Goal: Task Accomplishment & Management: Manage account settings

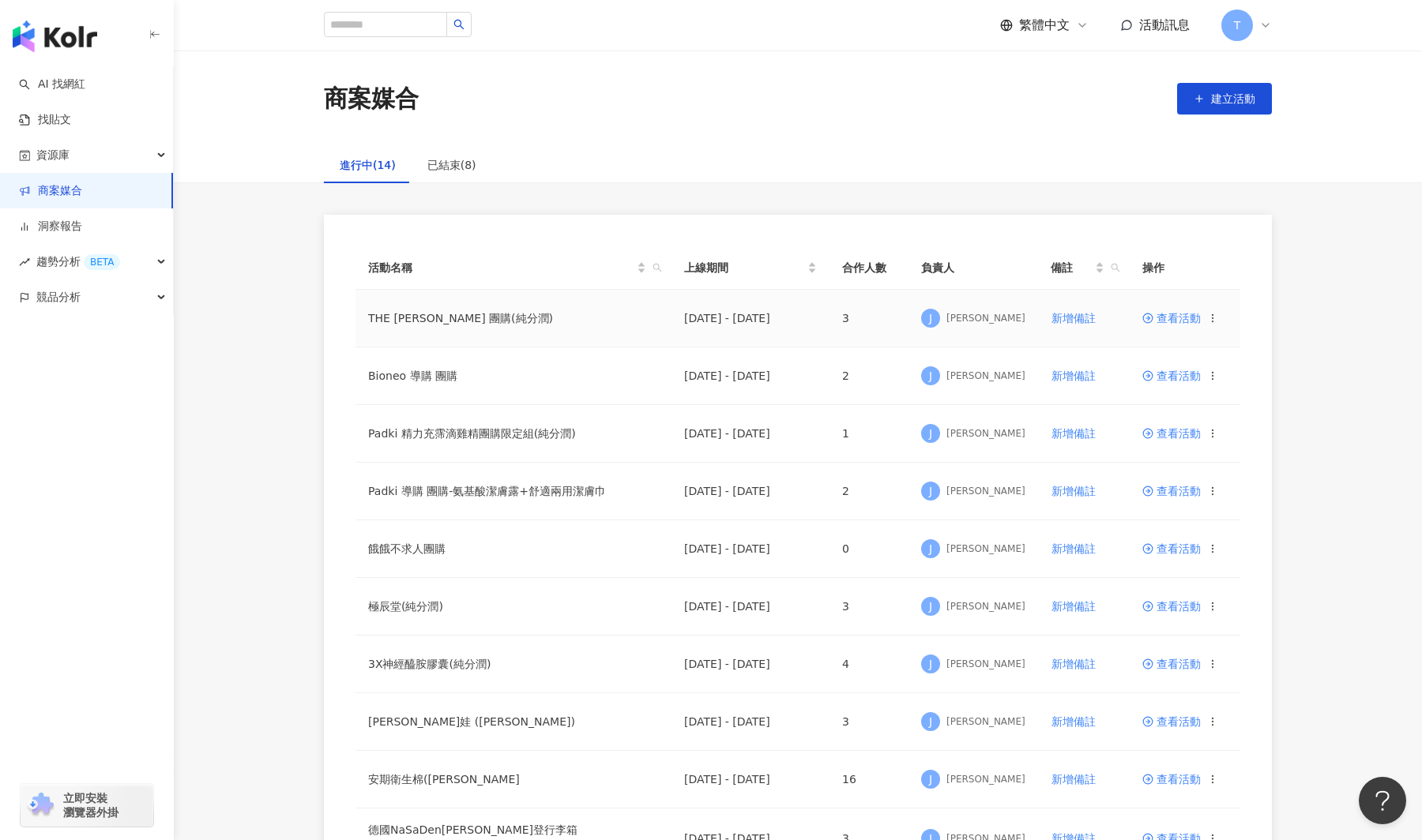
click at [1181, 319] on span "查看活動" at bounding box center [1171, 318] width 59 height 11
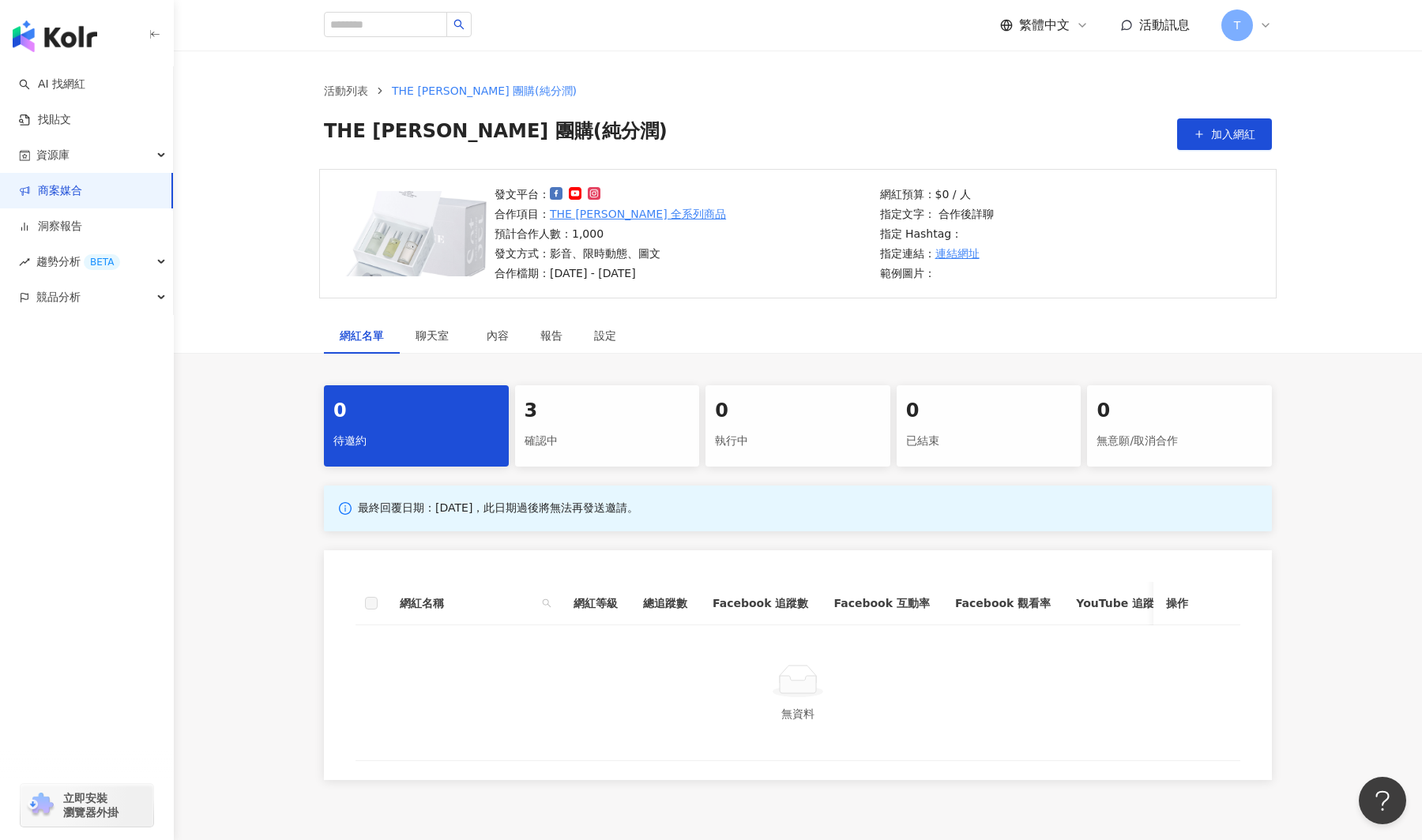
click at [588, 411] on div "3" at bounding box center [607, 411] width 165 height 27
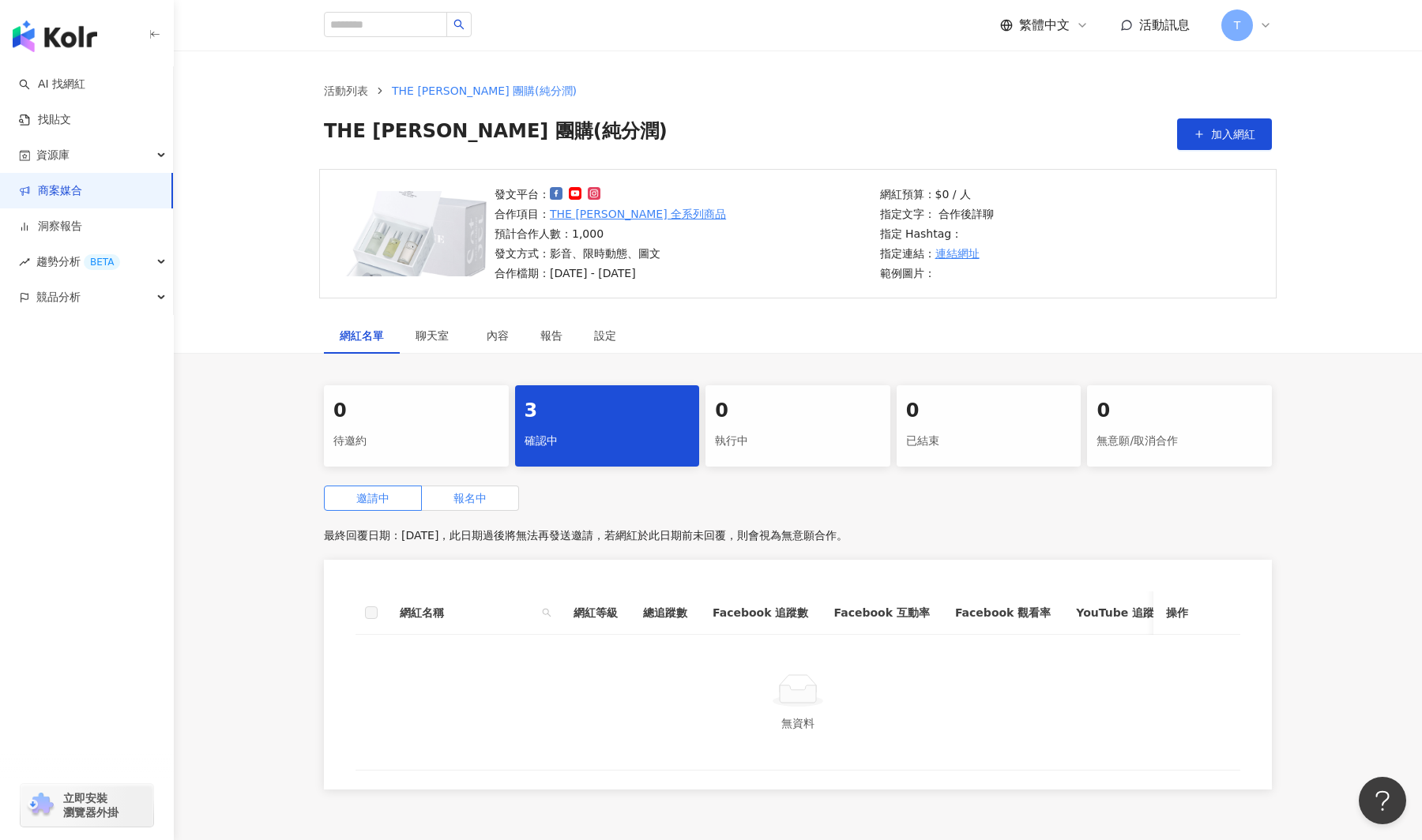
click at [467, 495] on span "報名中" at bounding box center [469, 498] width 33 height 13
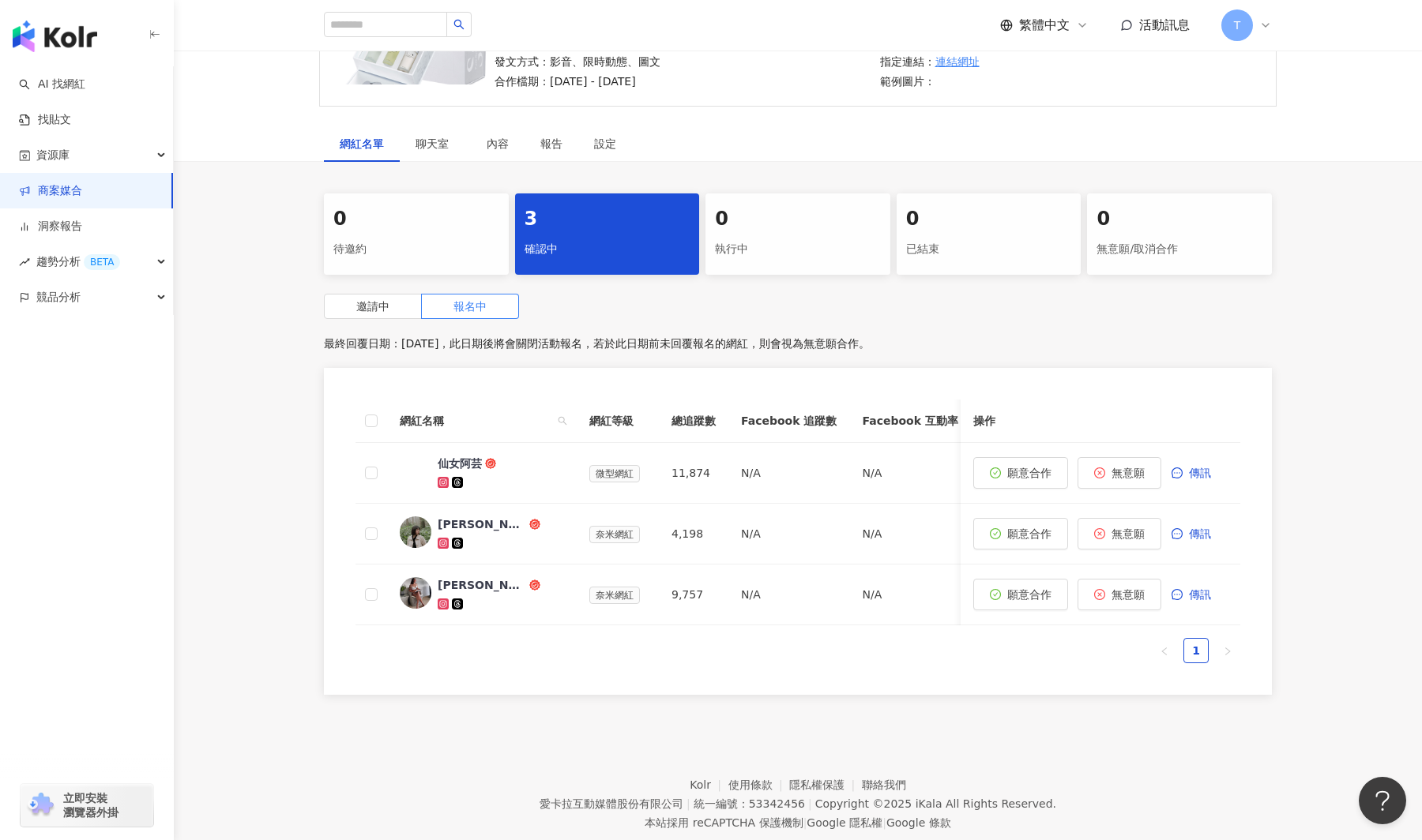
scroll to position [216, 0]
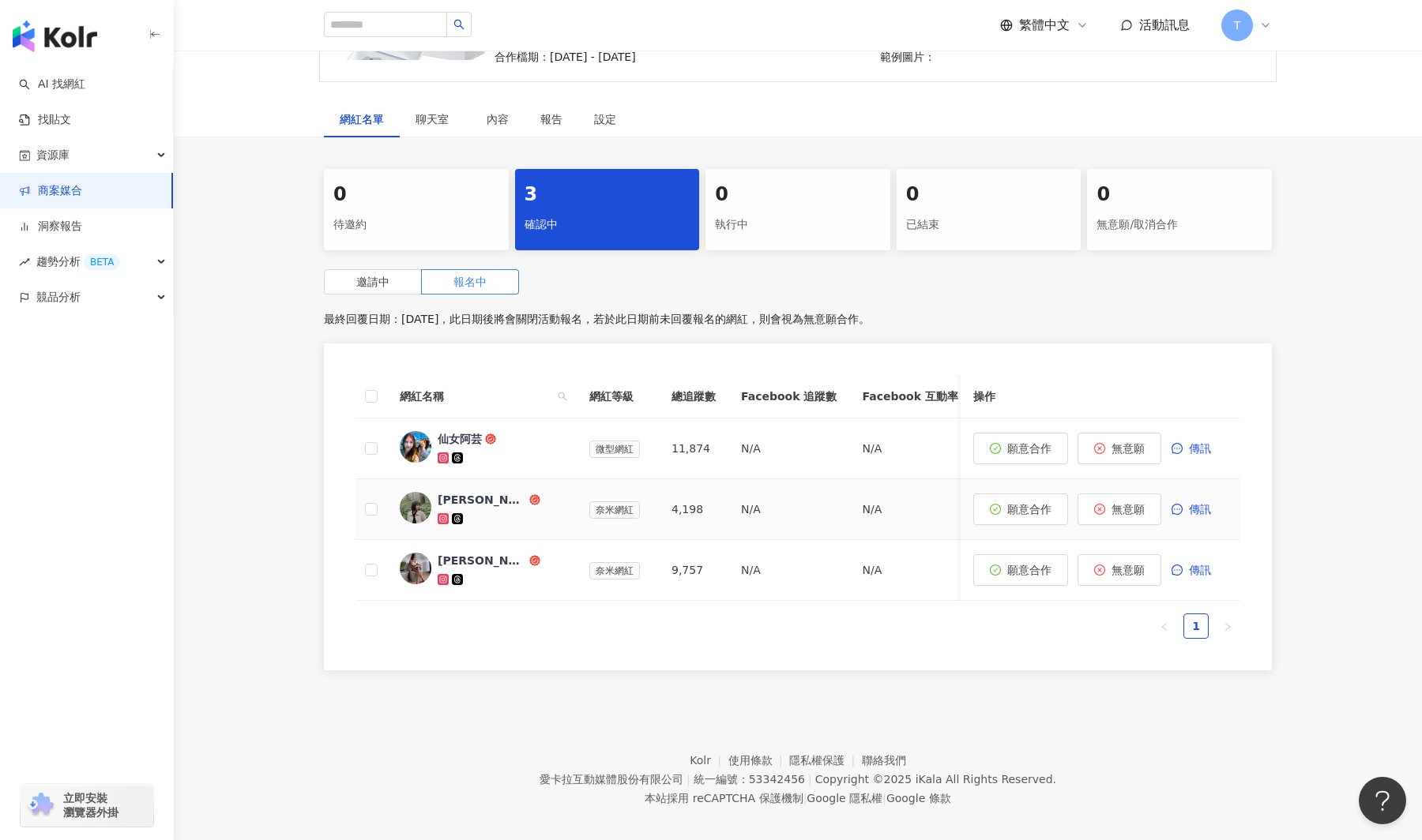
click at [440, 498] on div "[PERSON_NAME] ᵕ̈" at bounding box center [481, 500] width 89 height 16
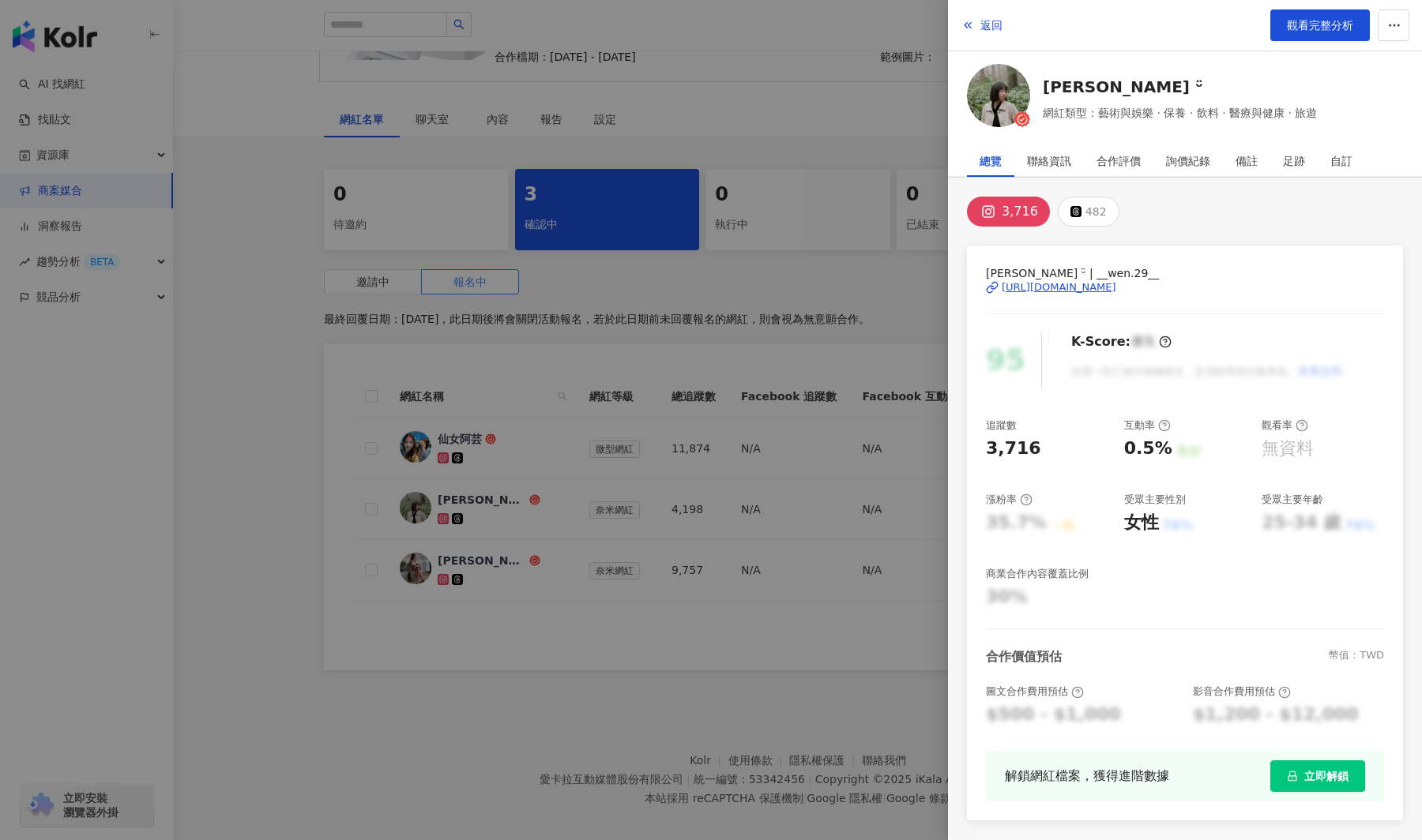
click at [1108, 280] on div "[URL][DOMAIN_NAME]" at bounding box center [1058, 287] width 115 height 14
click at [412, 309] on div at bounding box center [711, 420] width 1422 height 840
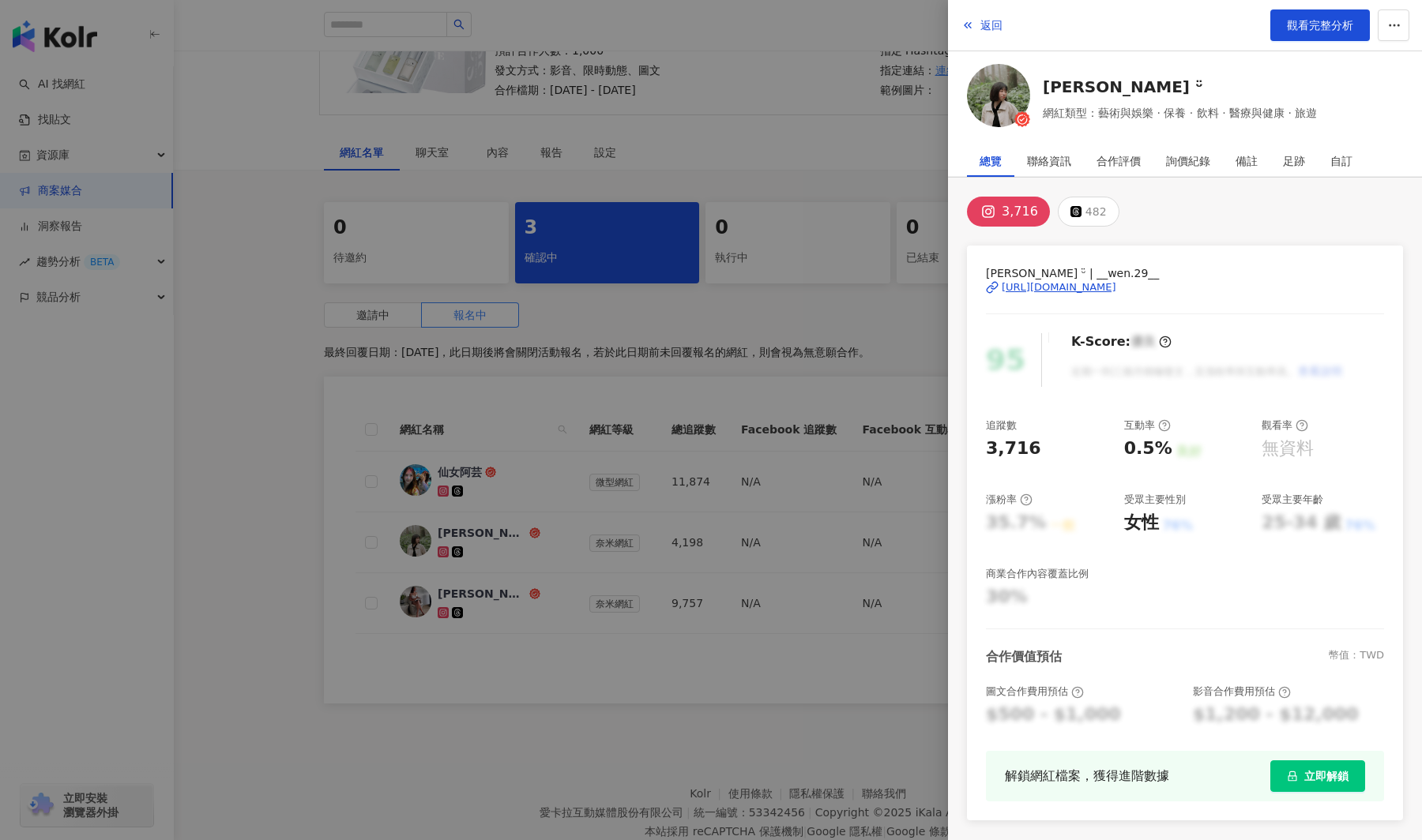
click at [1018, 101] on img at bounding box center [997, 95] width 63 height 63
click at [669, 590] on div at bounding box center [711, 420] width 1422 height 840
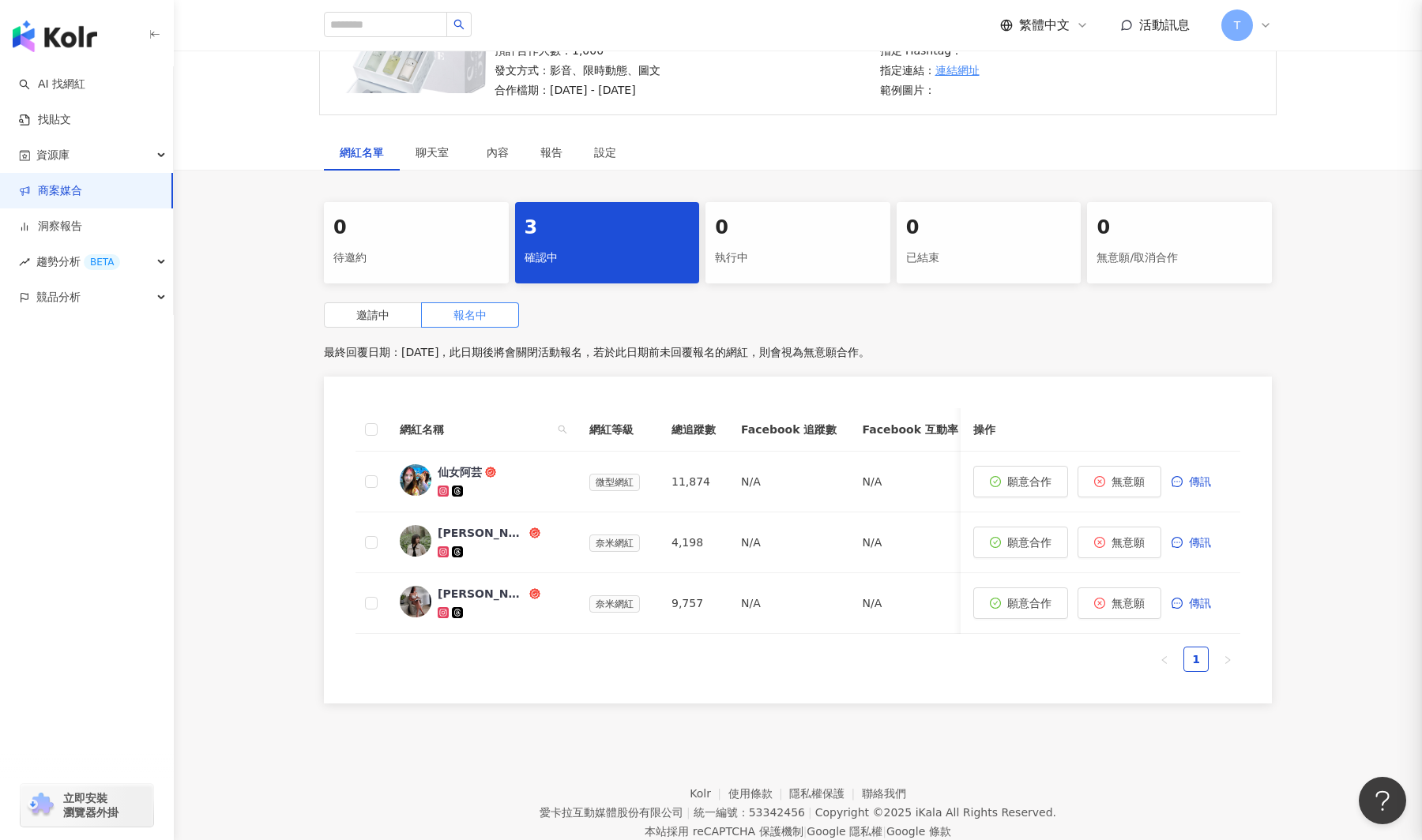
scroll to position [184, 0]
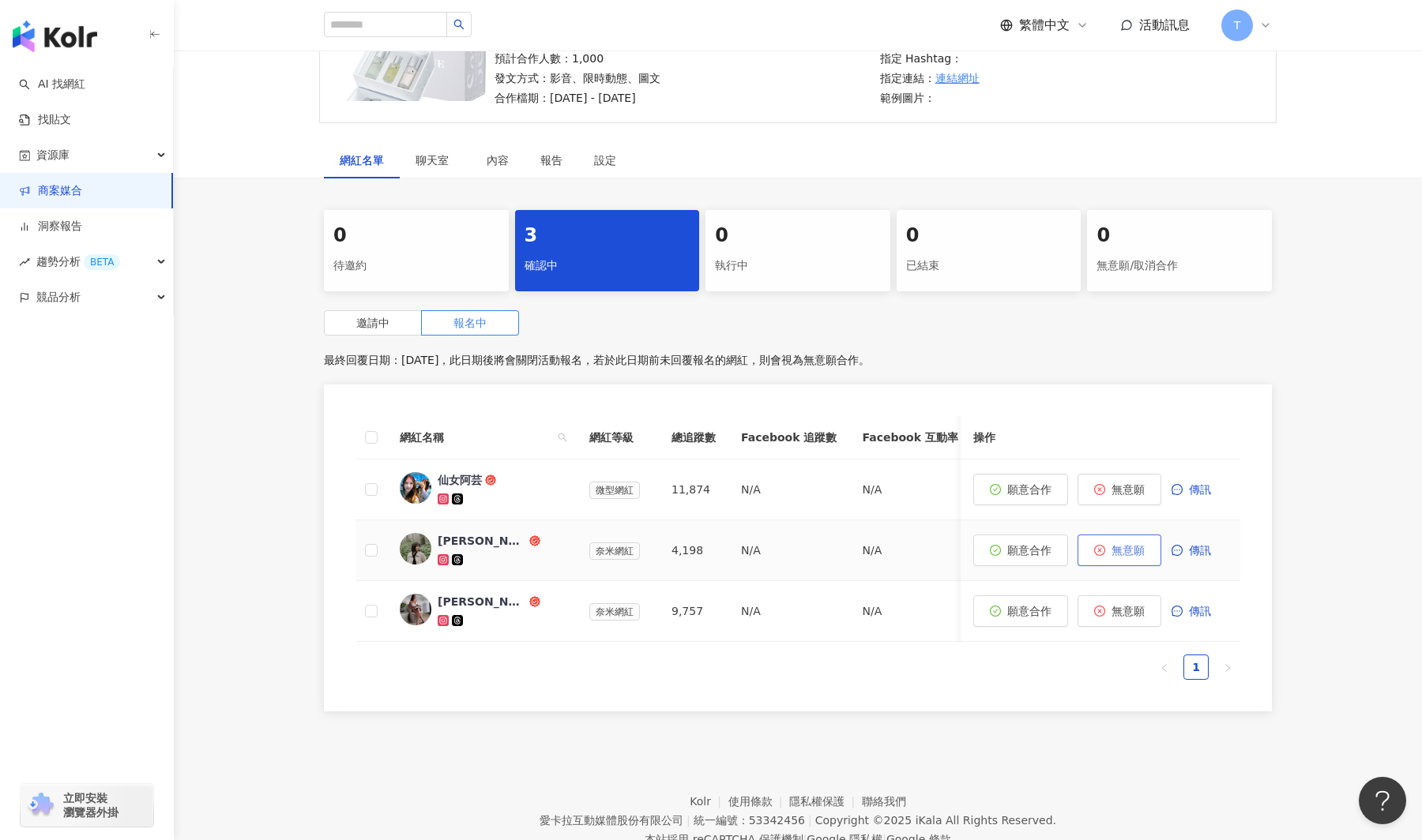
click at [1138, 539] on button "無意願" at bounding box center [1119, 551] width 84 height 32
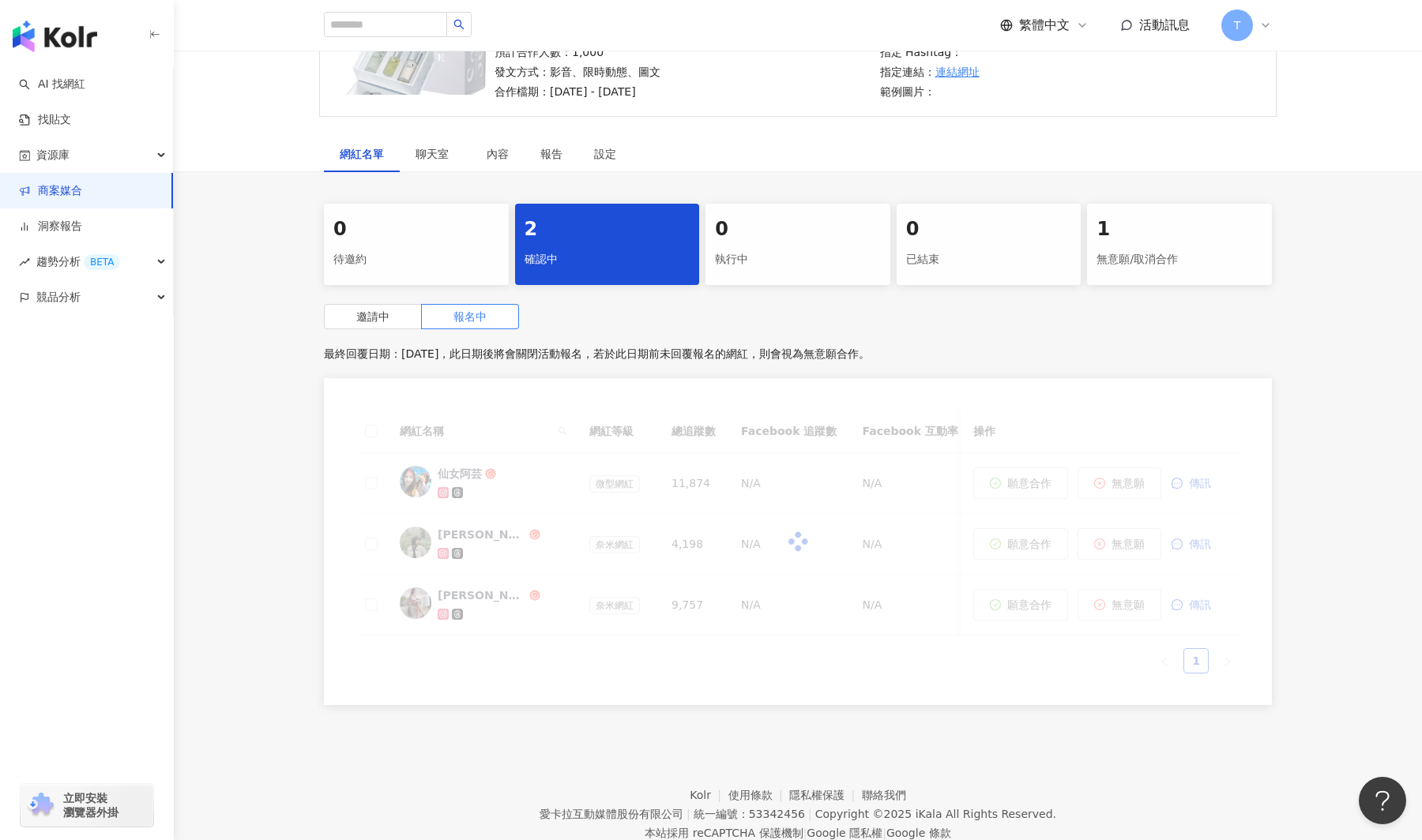
scroll to position [170, 0]
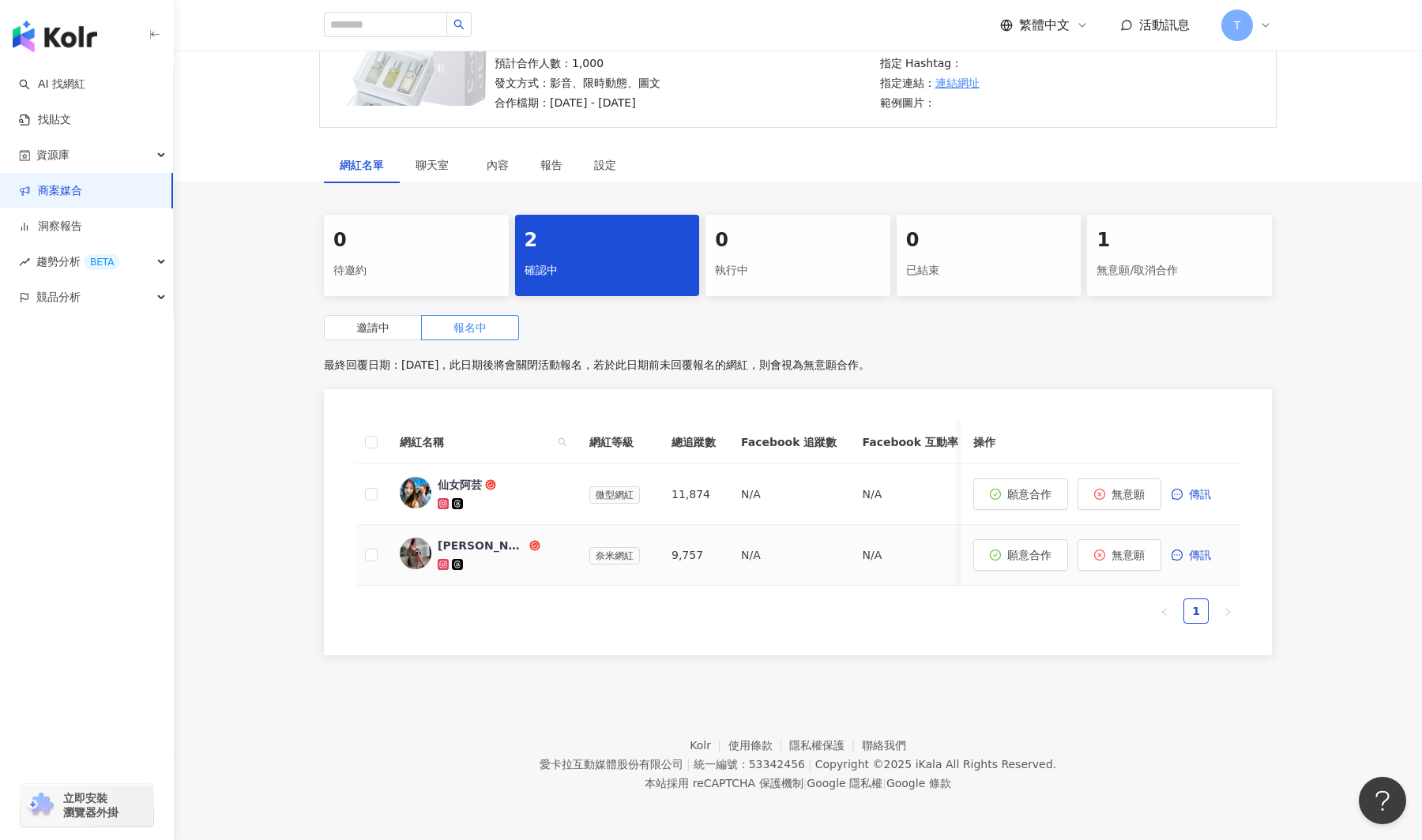
click at [419, 553] on img at bounding box center [416, 554] width 32 height 32
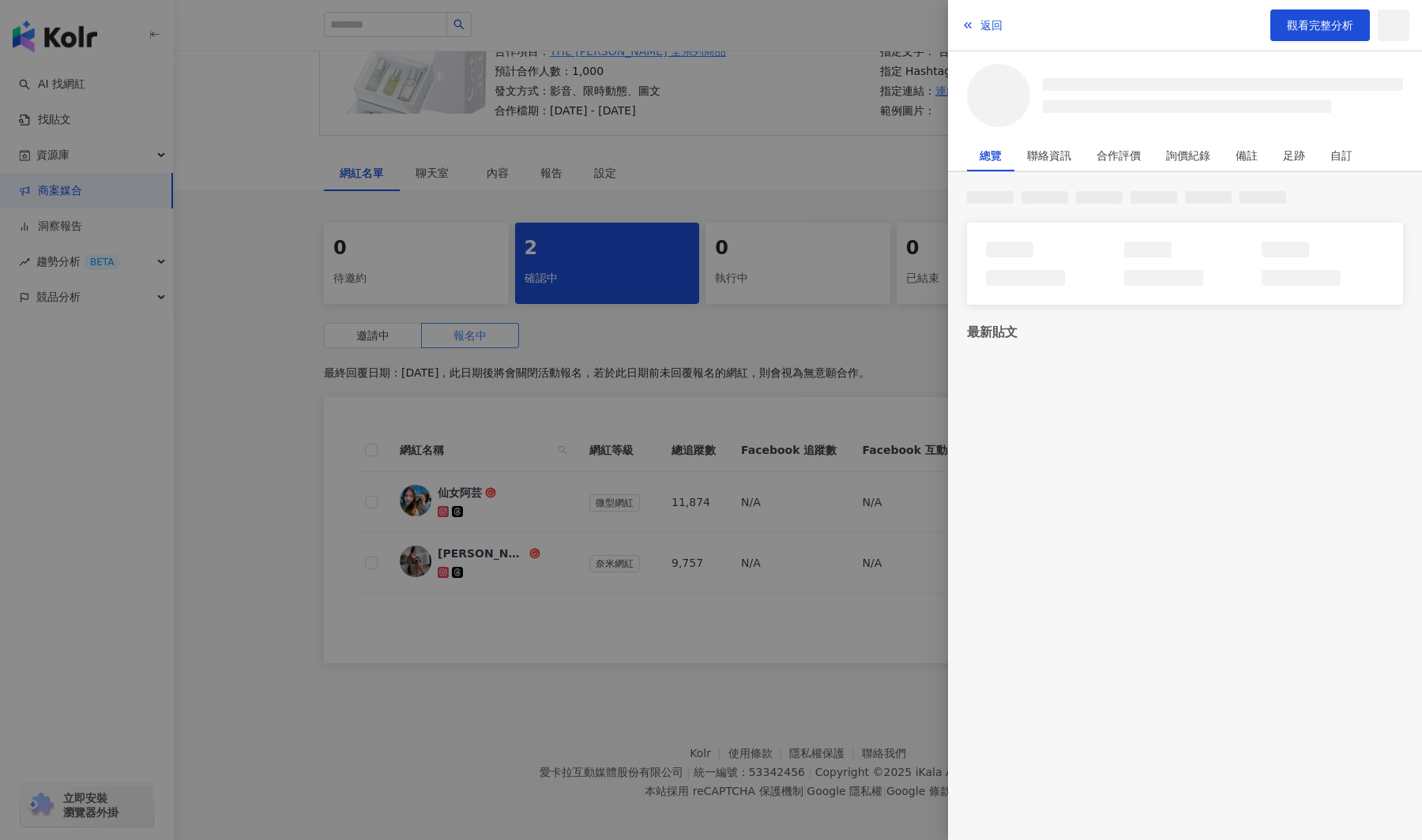
scroll to position [162, 0]
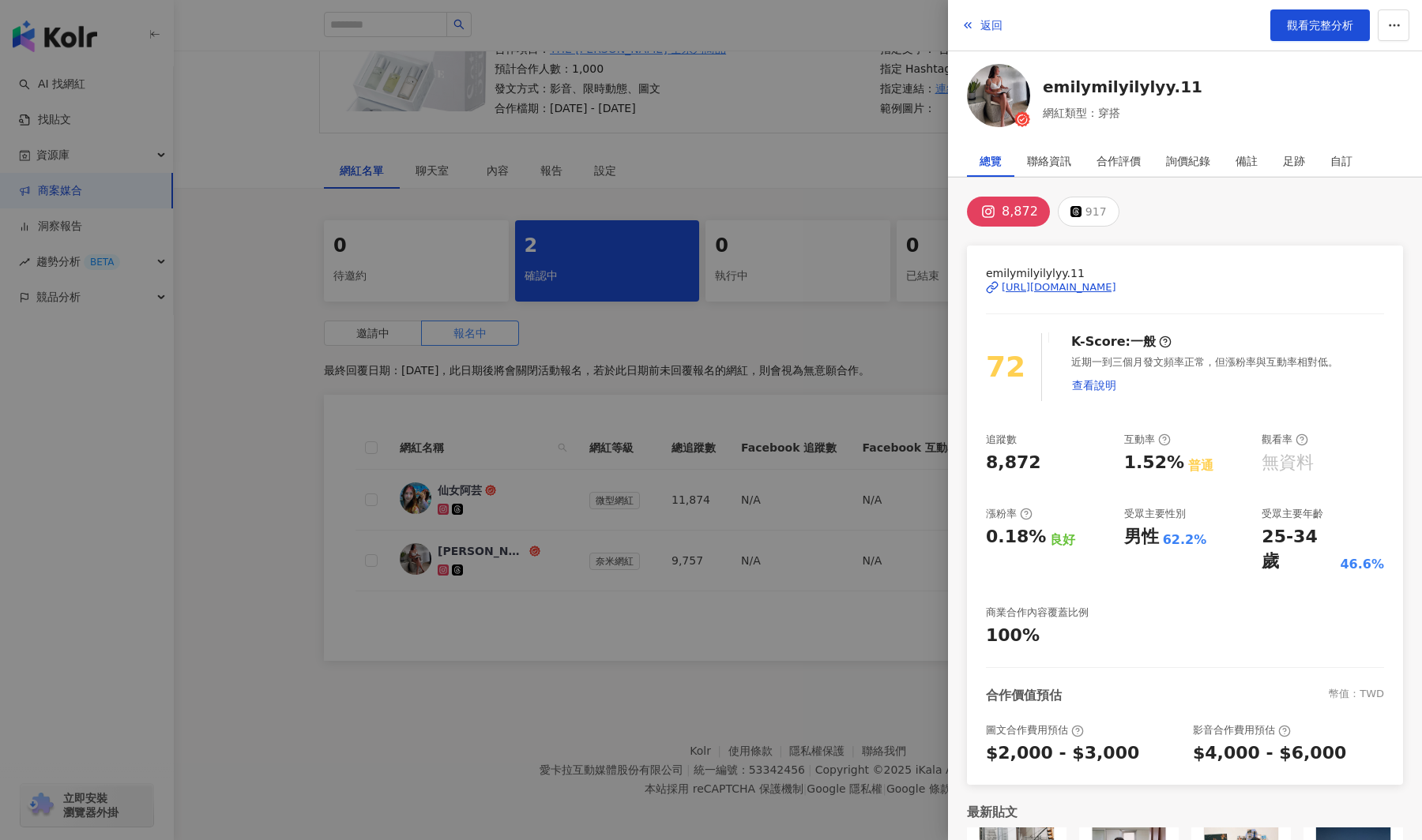
click at [501, 605] on div at bounding box center [711, 420] width 1422 height 840
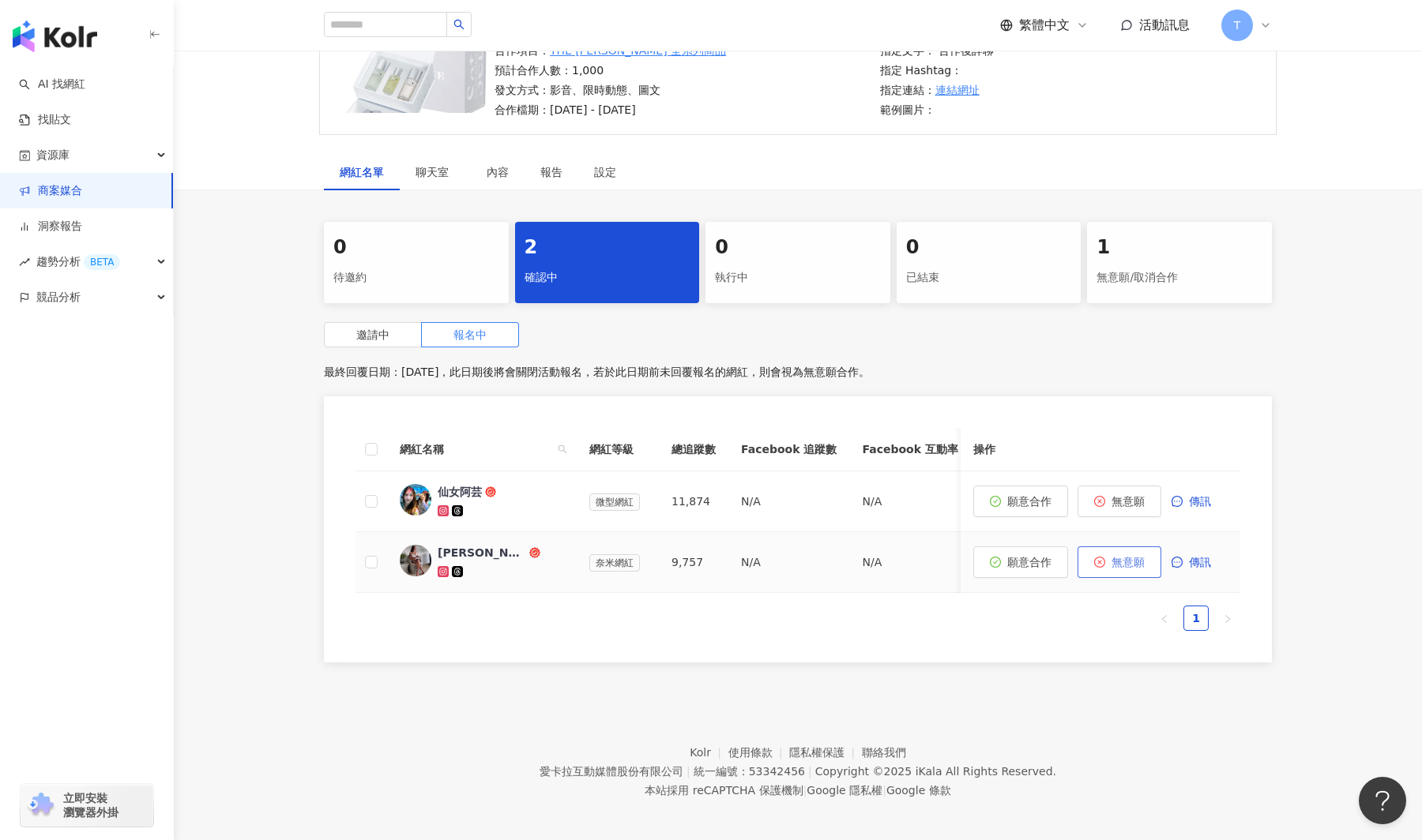
click at [1140, 563] on button "無意願" at bounding box center [1119, 562] width 84 height 32
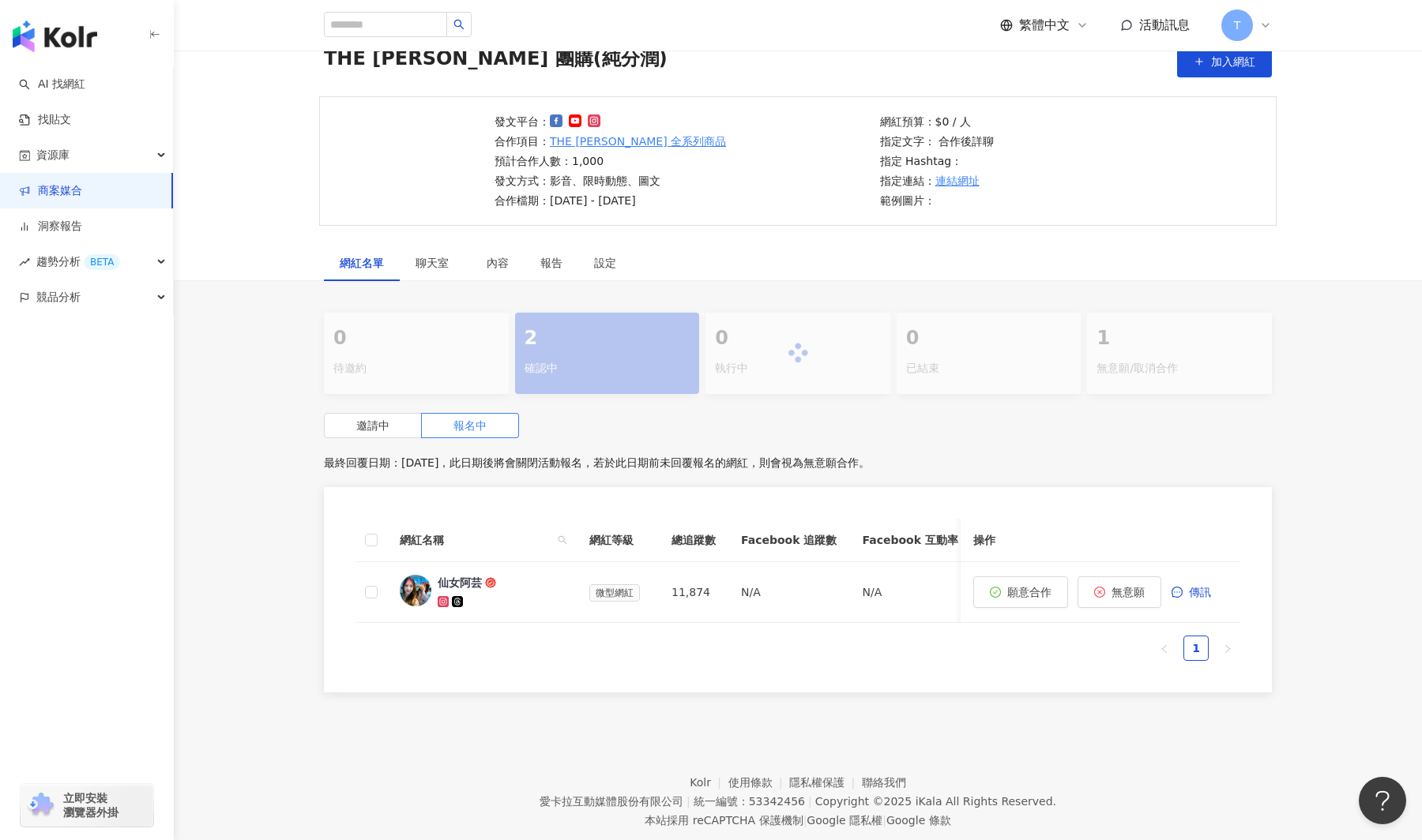
scroll to position [110, 0]
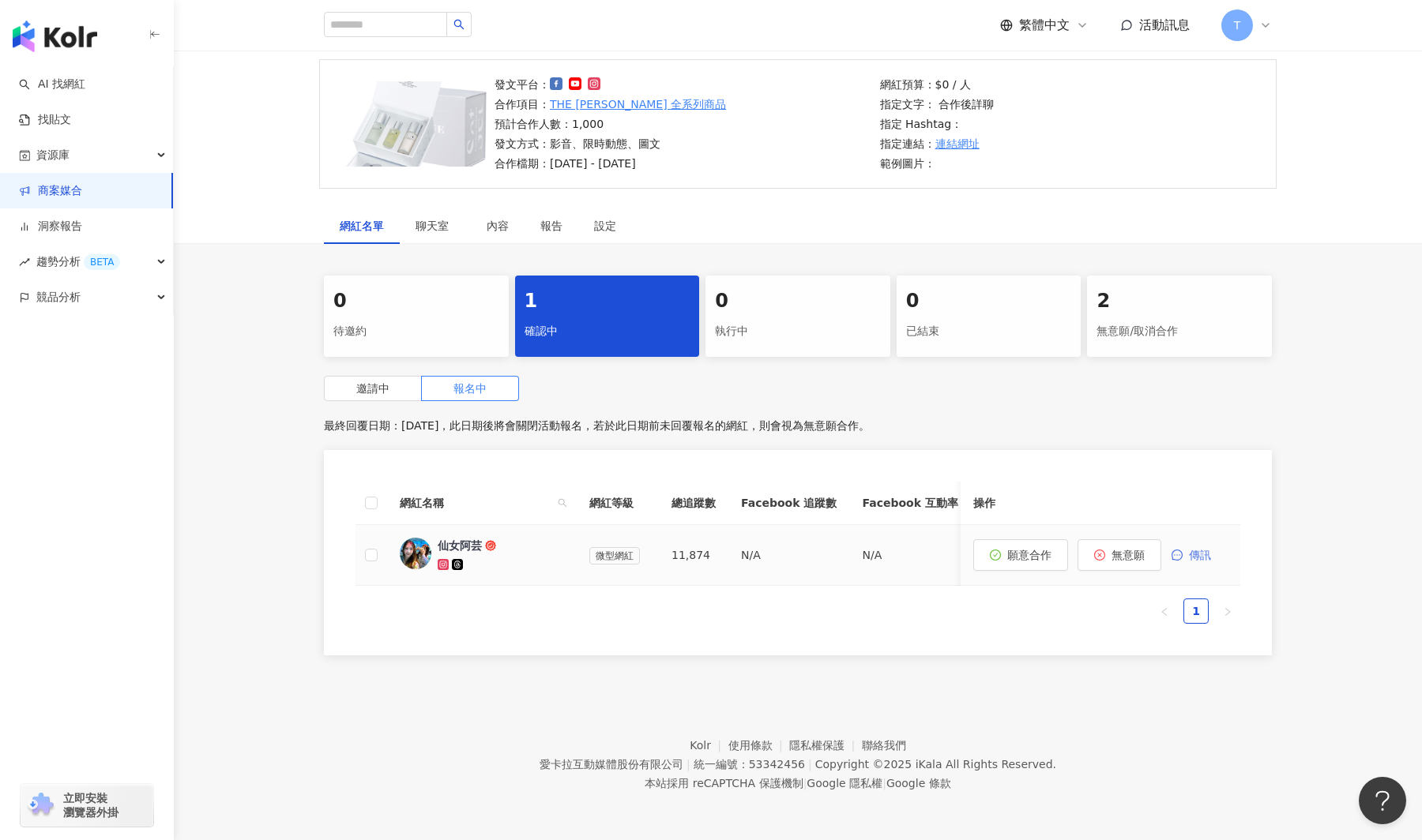
click at [1201, 561] on span "傳訊" at bounding box center [1200, 555] width 22 height 13
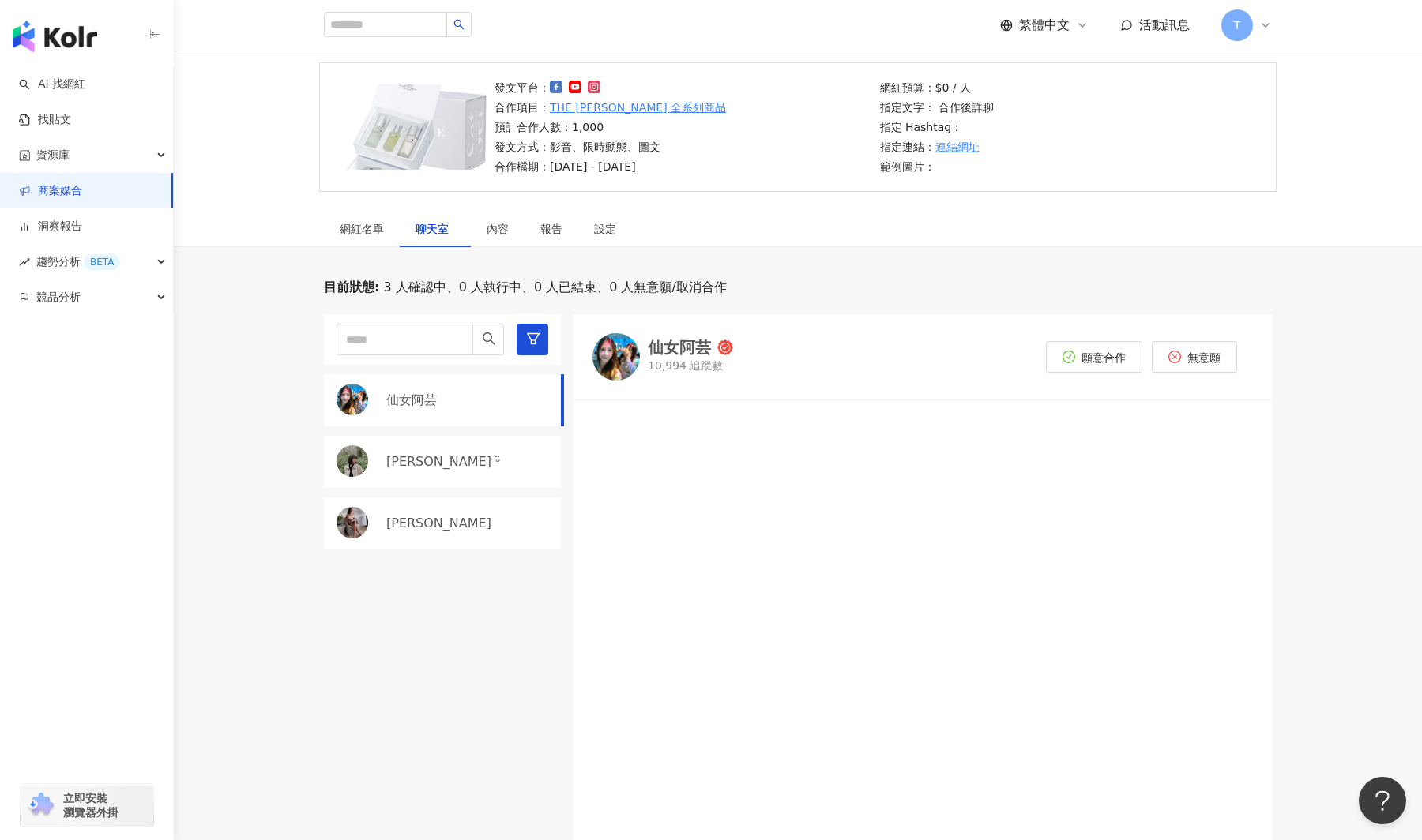
scroll to position [101, 0]
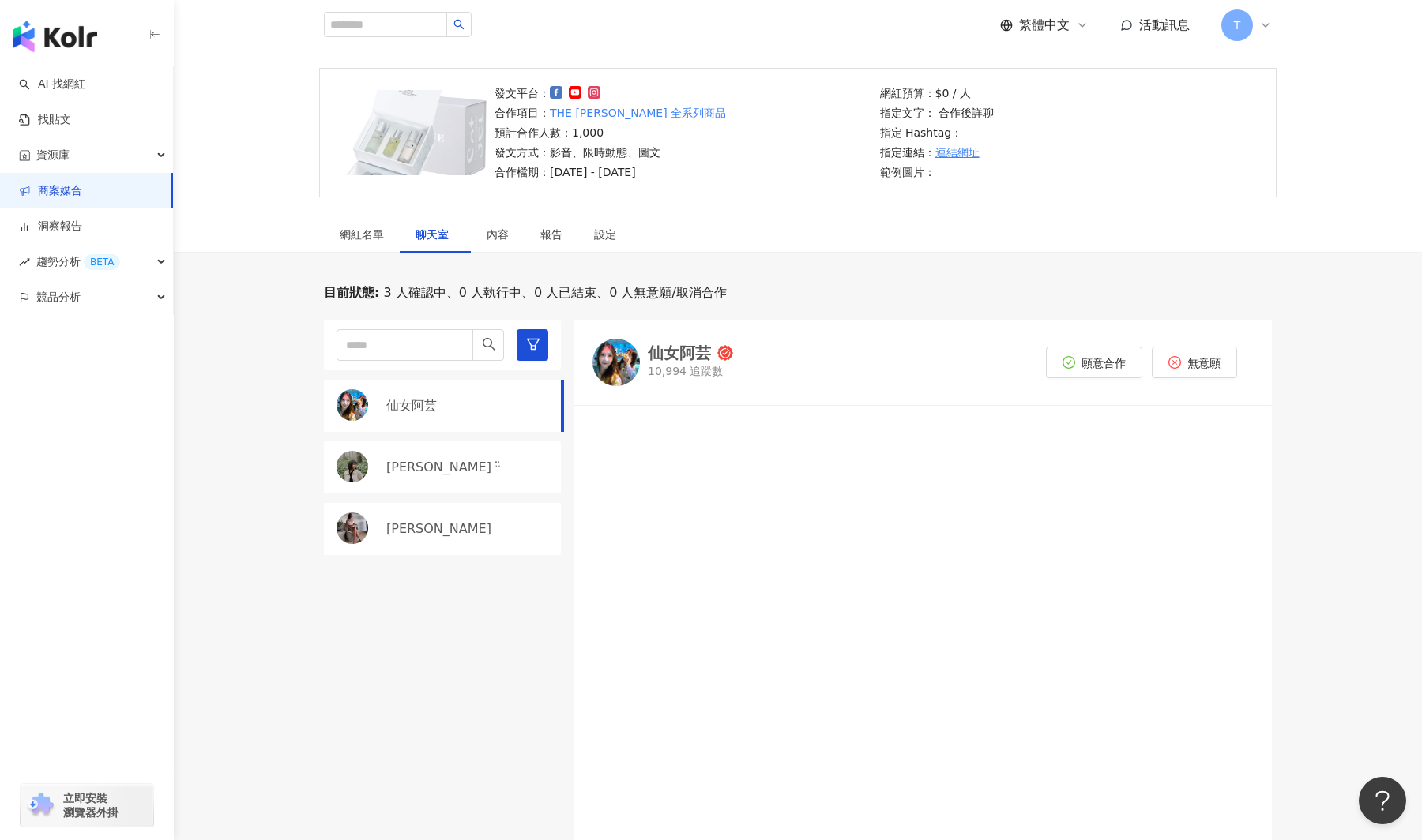
click at [55, 187] on link "商案媒合" at bounding box center [50, 191] width 63 height 16
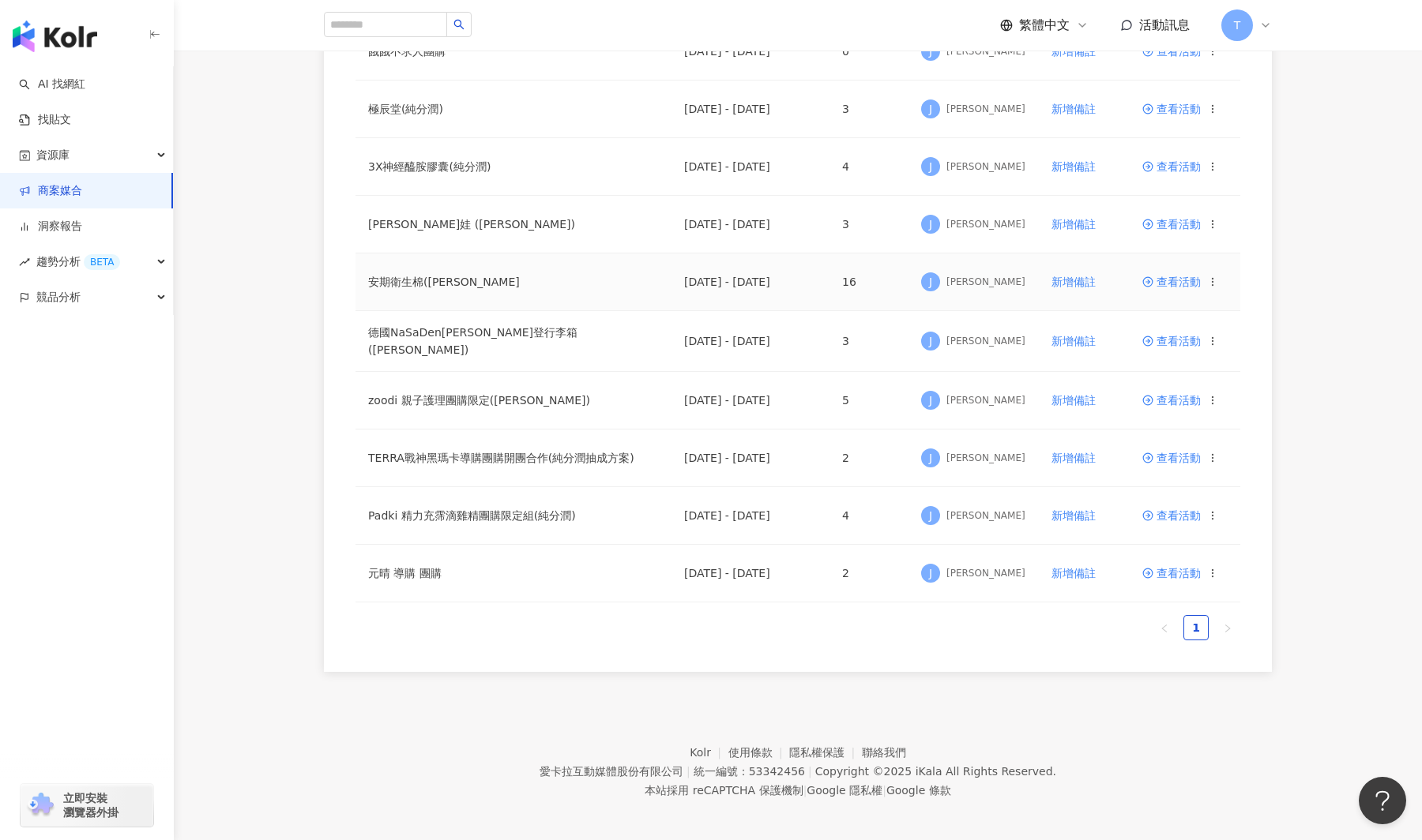
scroll to position [501, 0]
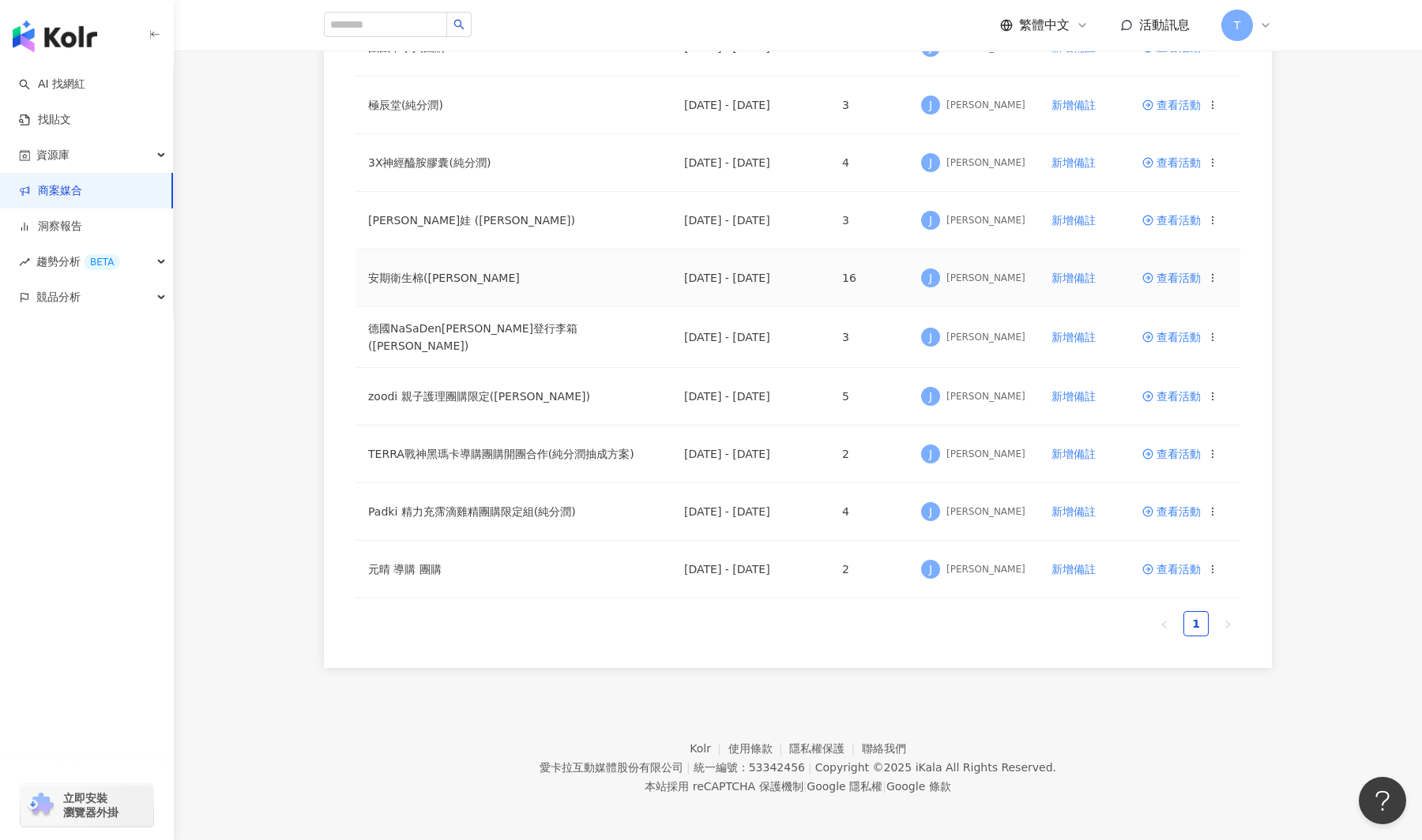
click at [1173, 277] on span "查看活動" at bounding box center [1171, 277] width 59 height 11
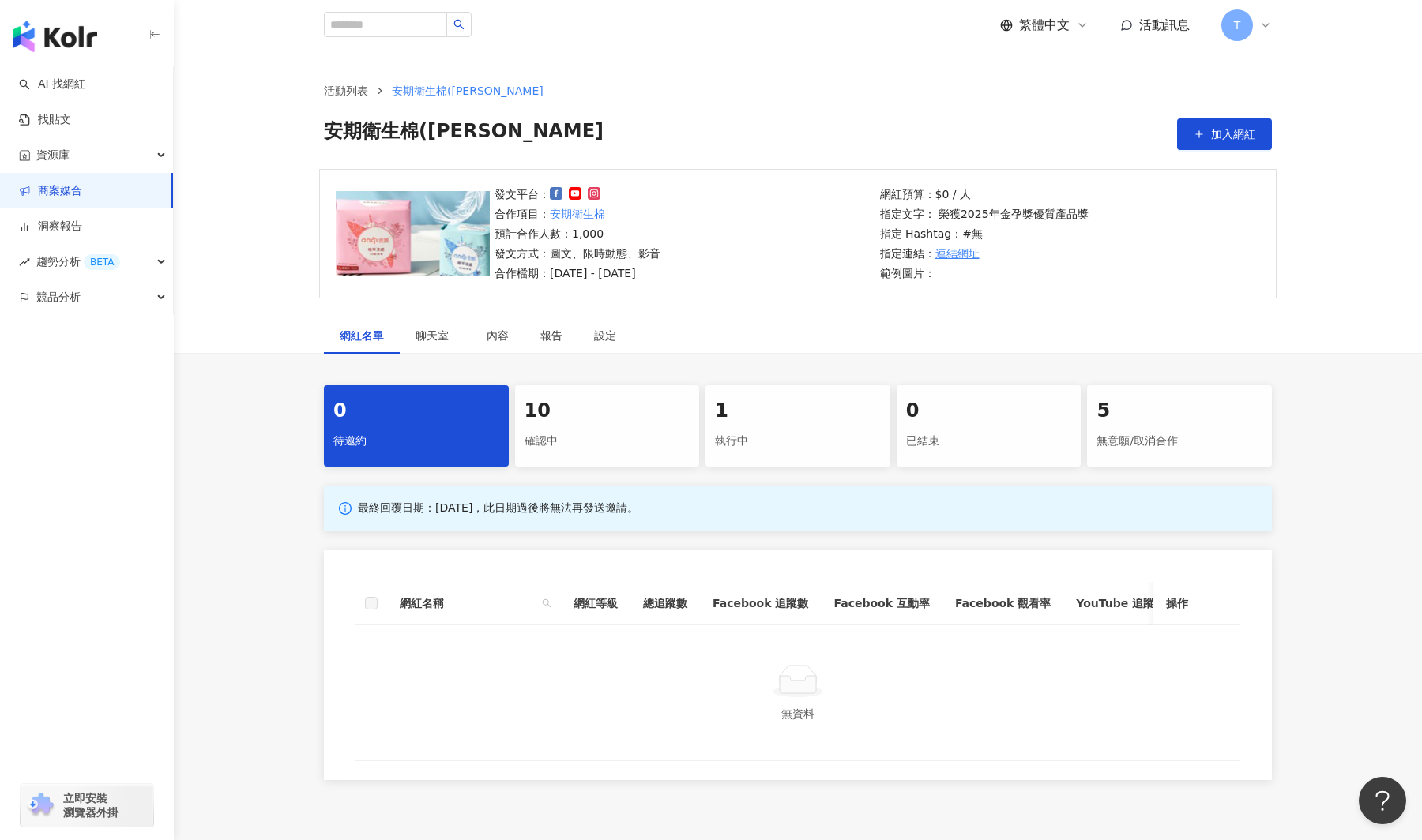
click at [585, 424] on div "10" at bounding box center [607, 411] width 165 height 27
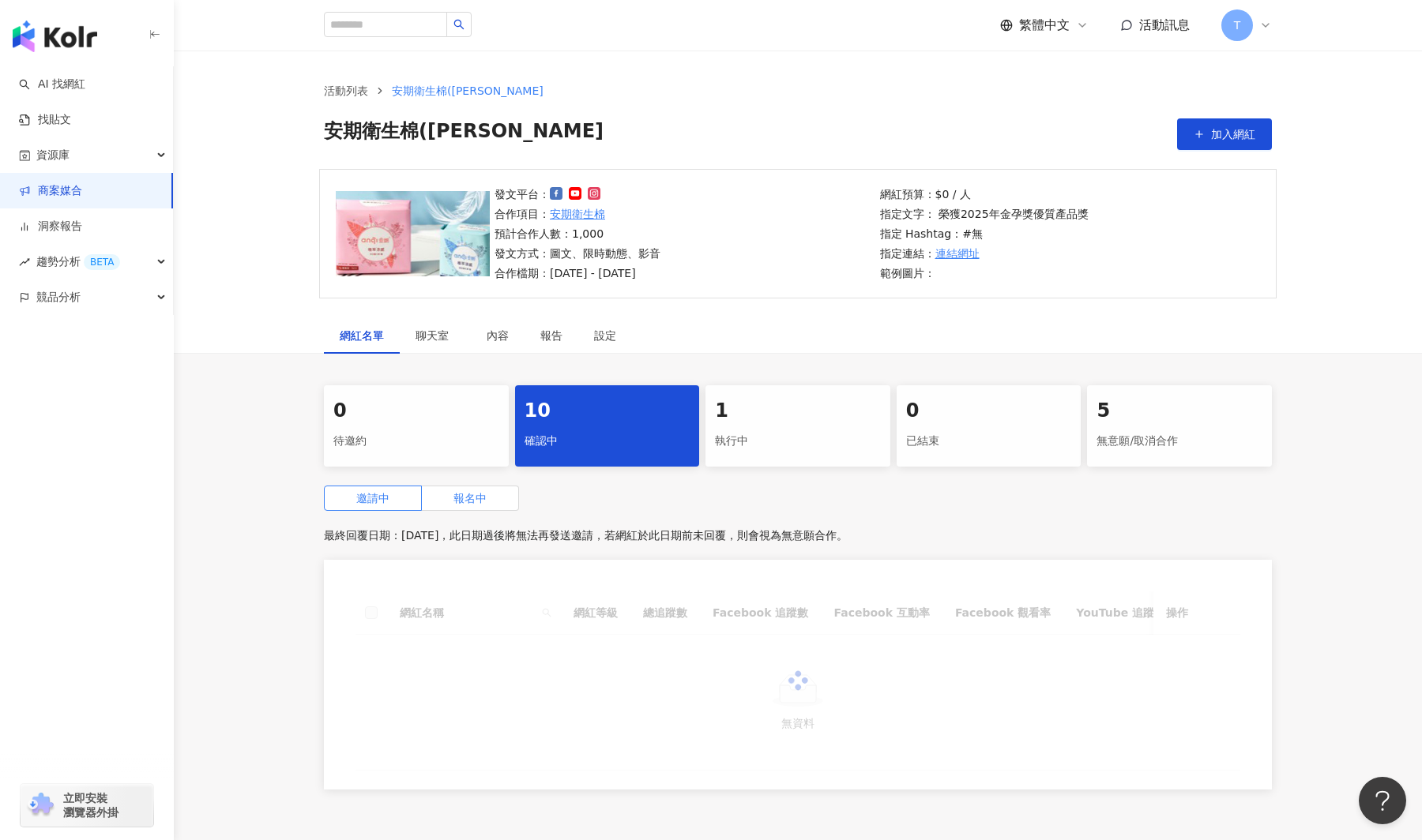
click at [474, 507] on label "報名中" at bounding box center [469, 497] width 97 height 25
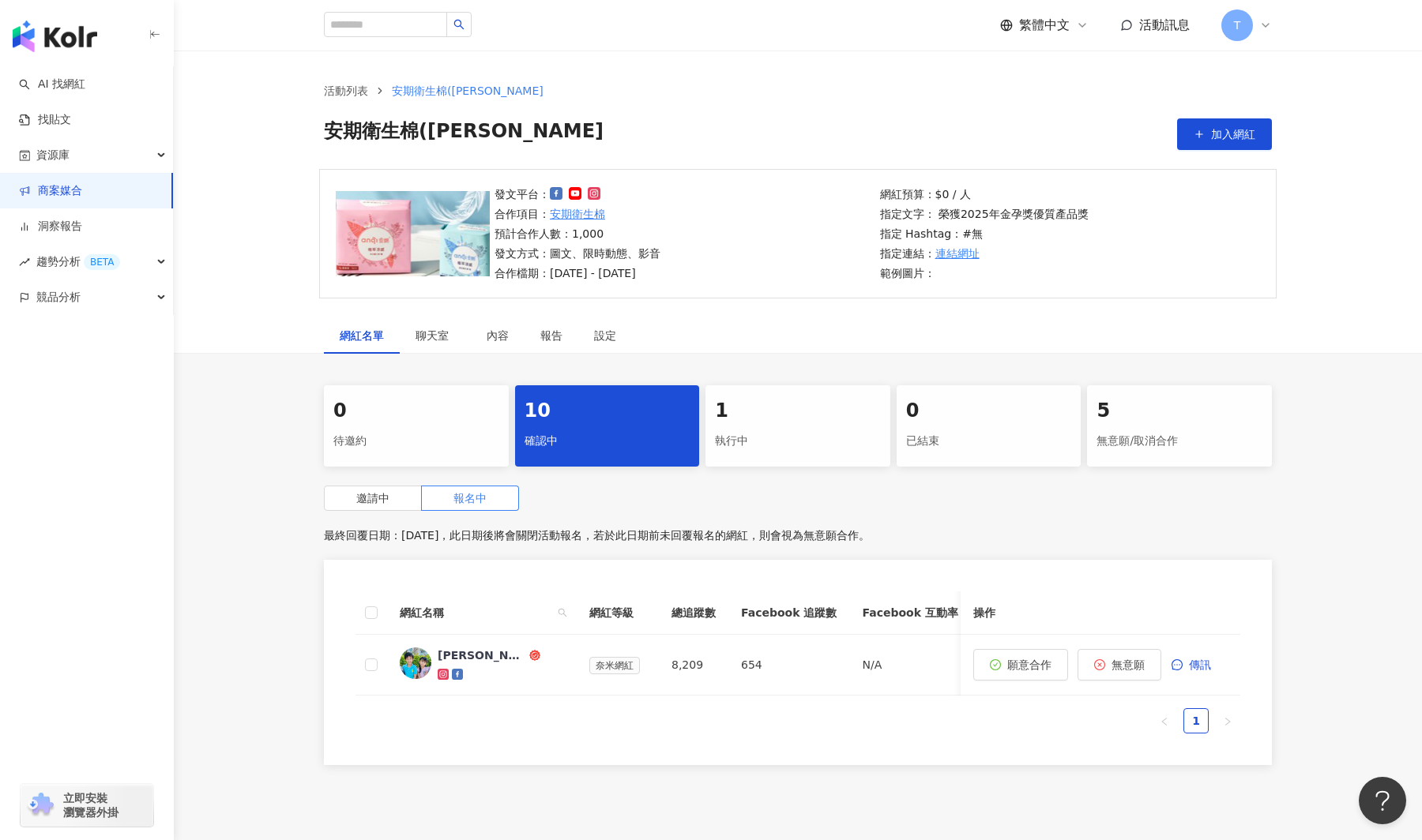
scroll to position [20, 0]
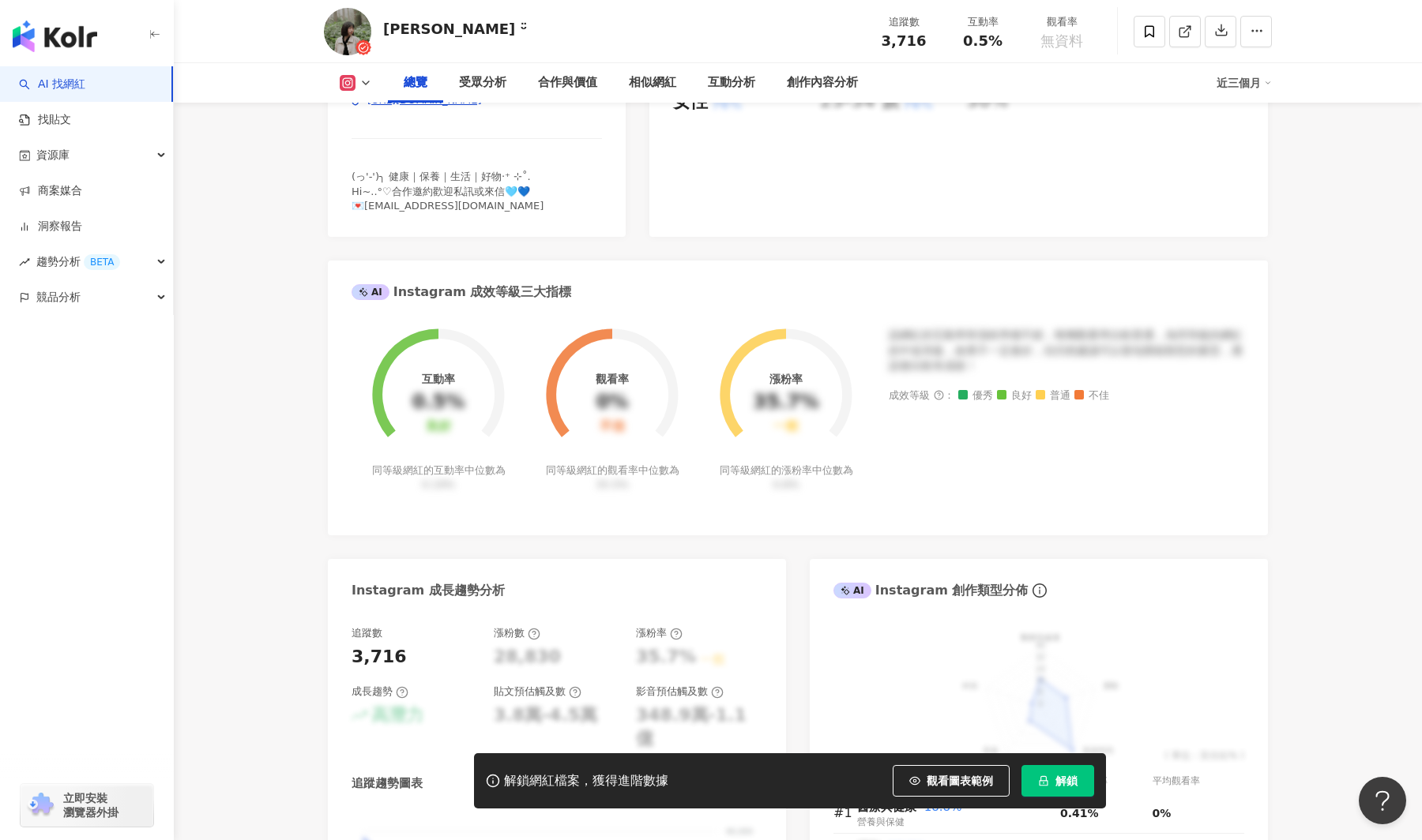
scroll to position [432, 0]
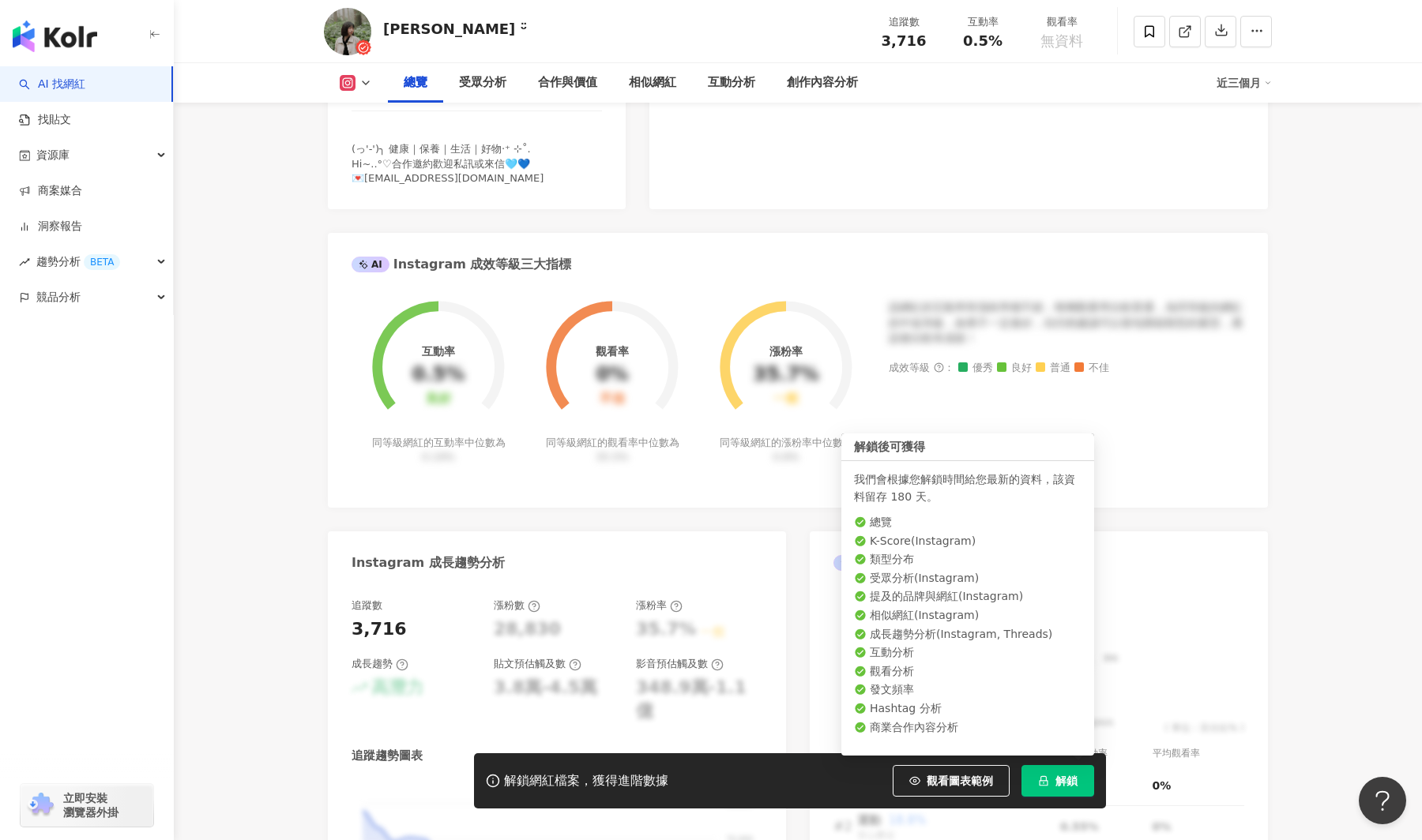
drag, startPoint x: 1056, startPoint y: 783, endPoint x: 1067, endPoint y: 772, distance: 15.6
click at [1056, 783] on span "解鎖" at bounding box center [1066, 781] width 22 height 13
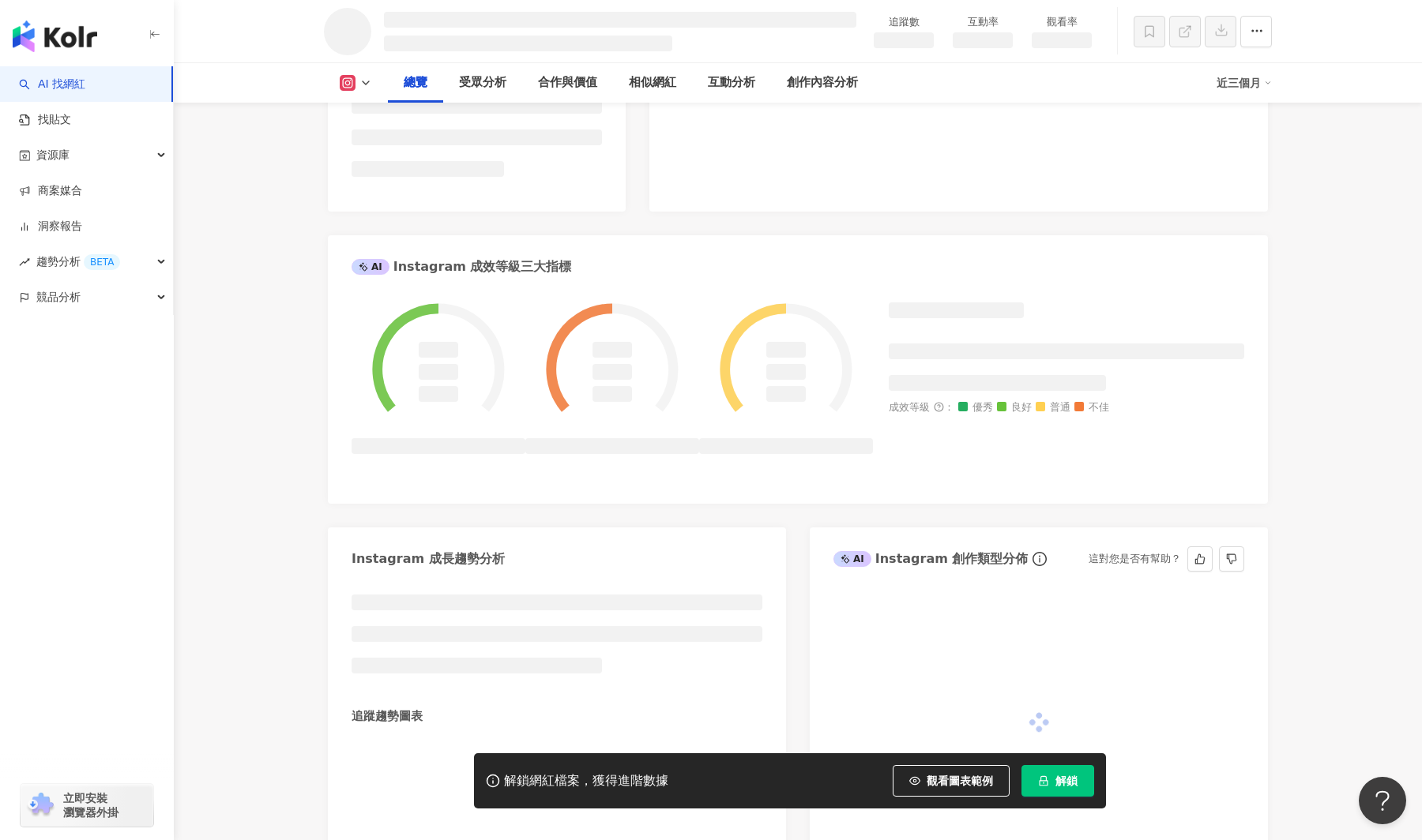
scroll to position [489, 0]
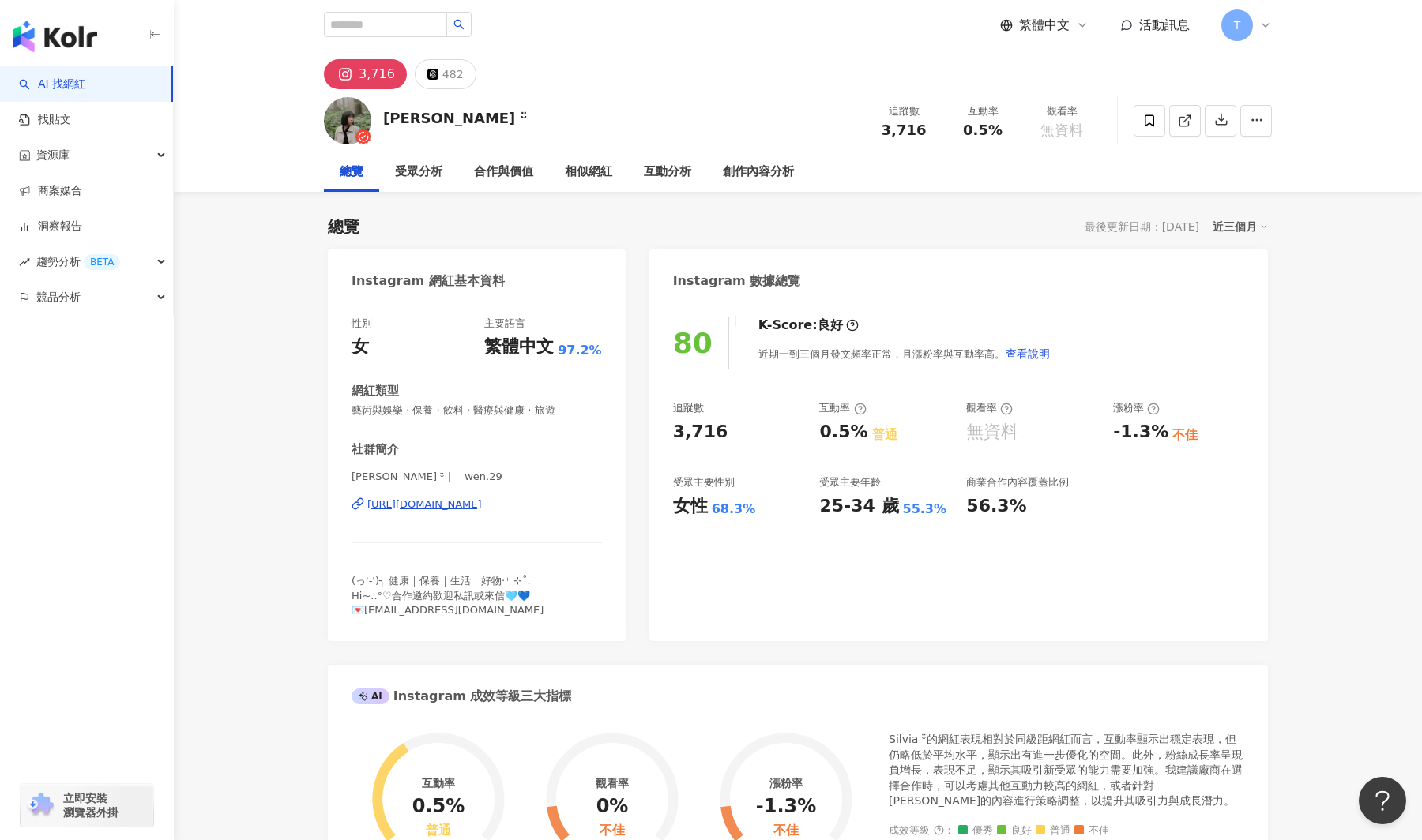
scroll to position [16, 0]
